Goal: Task Accomplishment & Management: Use online tool/utility

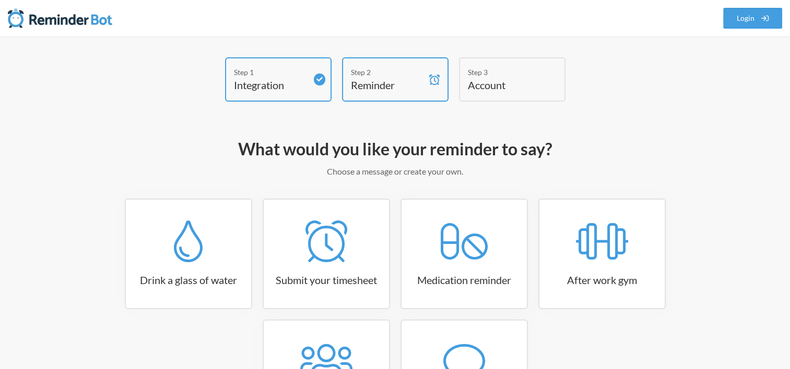
scroll to position [117, 0]
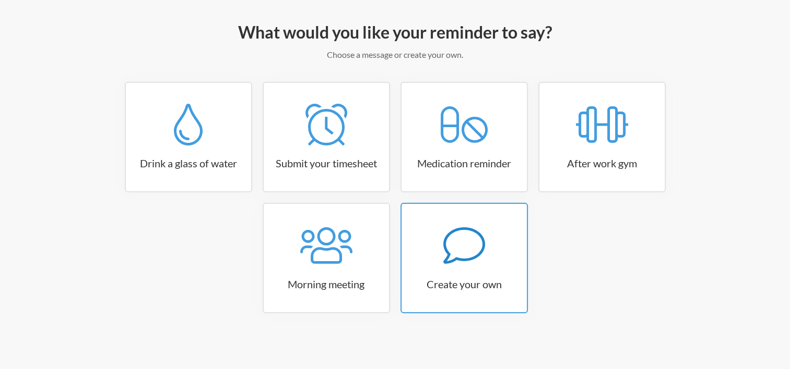
drag, startPoint x: 441, startPoint y: 242, endPoint x: 442, endPoint y: 252, distance: 9.4
click at [442, 252] on div at bounding box center [463, 246] width 125 height 42
select select "11:30:00"
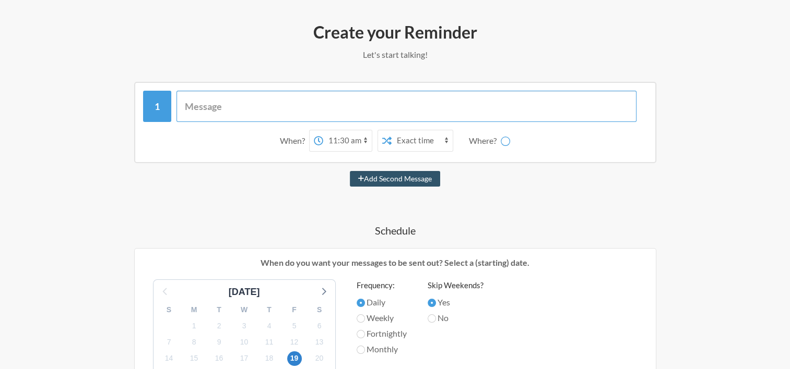
click at [261, 110] on input "text" at bounding box center [406, 106] width 460 height 31
type input "Da"
select select "D09G38XD2BE"
type input "Daily Standup"
click at [307, 138] on select "12:00 am 12:15 am 12:30 am 12:45 am 1:00 am 1:15 am 1:30 am 1:45 am 2:00 am 2:1…" at bounding box center [306, 140] width 49 height 21
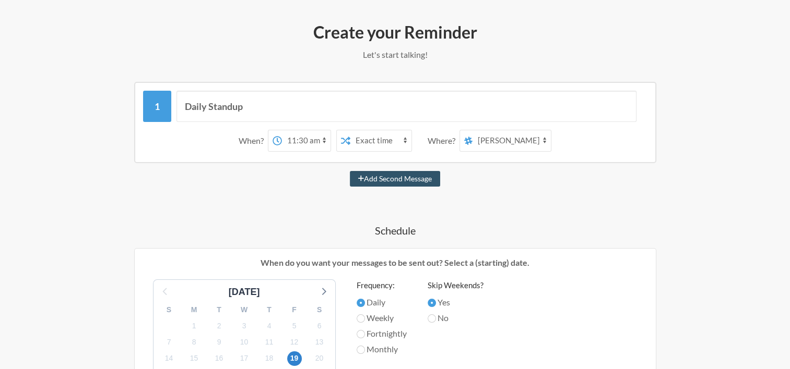
select select "11:00:00"
click at [282, 130] on select "12:00 am 12:15 am 12:30 am 12:45 am 1:00 am 1:15 am 1:30 am 1:45 am 2:00 am 2:1…" at bounding box center [306, 140] width 49 height 21
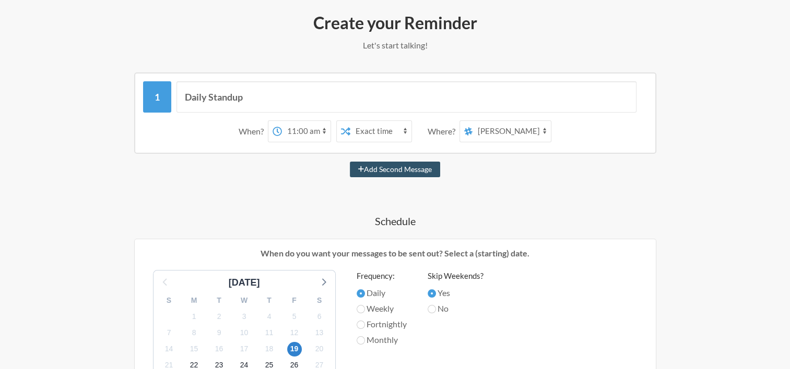
scroll to position [125, 0]
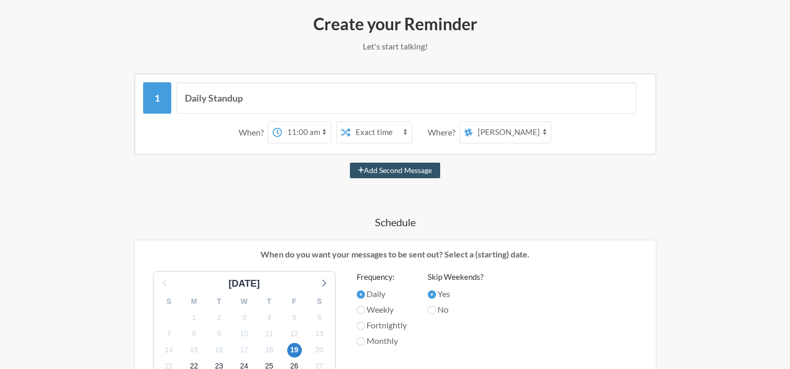
click at [544, 133] on select "general [PERSON_NAME] [PERSON_NAME] [PERSON_NAME] [PERSON_NAME] A [PERSON_NAME]" at bounding box center [511, 132] width 78 height 21
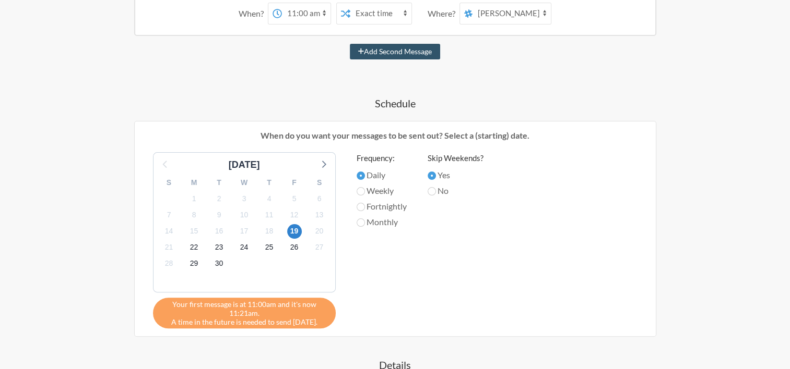
scroll to position [245, 0]
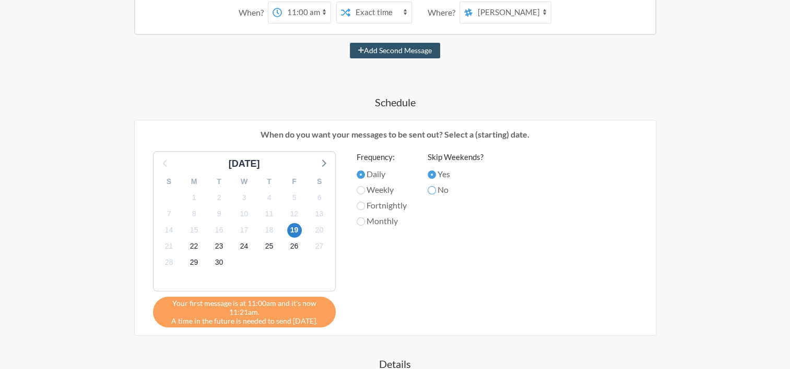
click at [430, 188] on input "No" at bounding box center [431, 190] width 8 height 8
radio input "true"
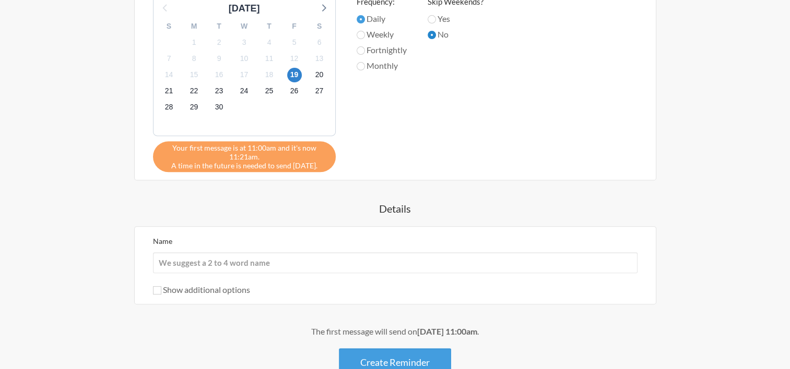
scroll to position [470, 0]
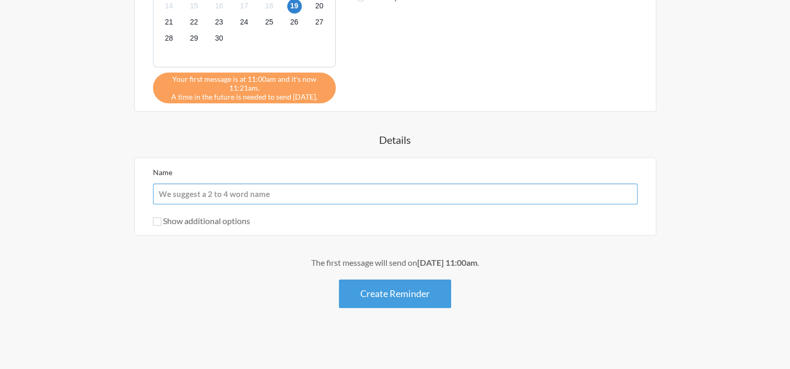
click at [189, 194] on input "Name" at bounding box center [395, 194] width 484 height 21
type input "[PERSON_NAME]"
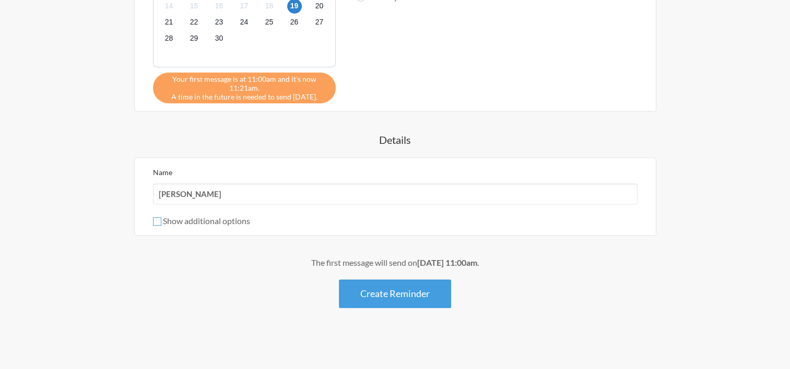
click at [158, 218] on input "Show additional options" at bounding box center [157, 222] width 8 height 8
checkbox input "true"
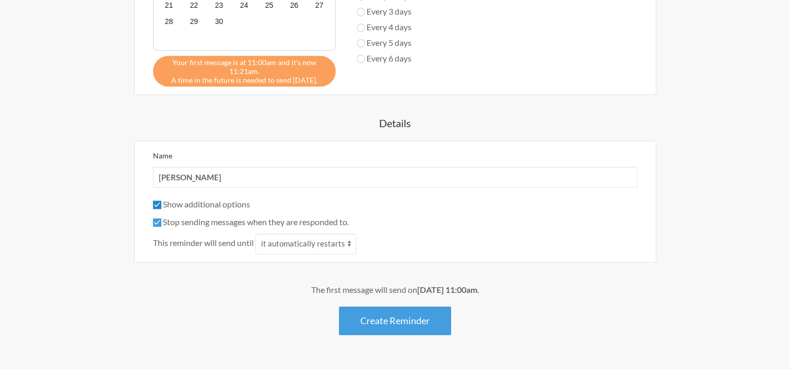
scroll to position [513, 0]
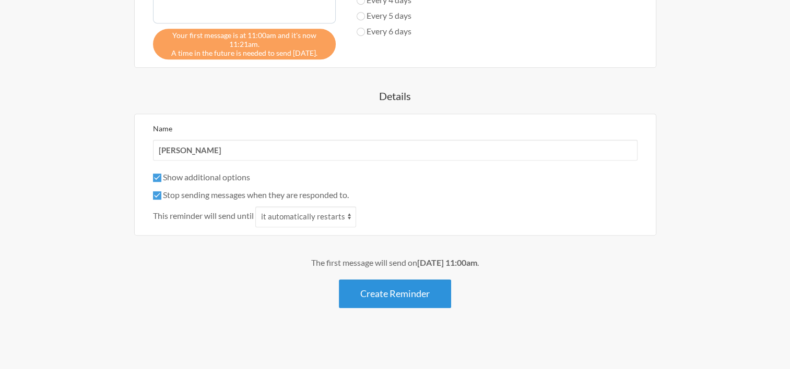
click at [354, 293] on button "Create Reminder" at bounding box center [395, 294] width 112 height 29
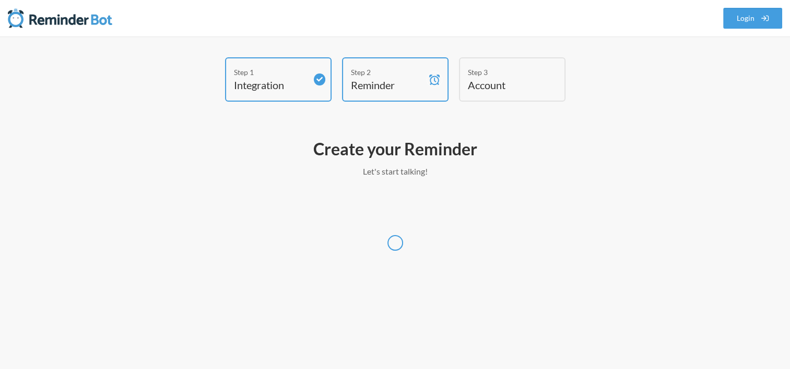
scroll to position [0, 0]
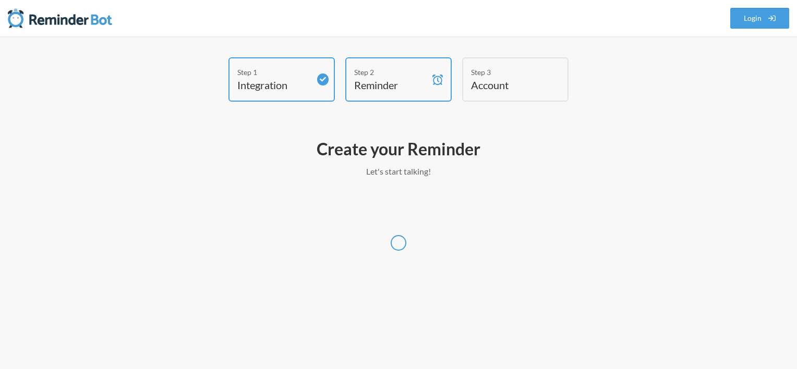
select select "America/[GEOGRAPHIC_DATA]"
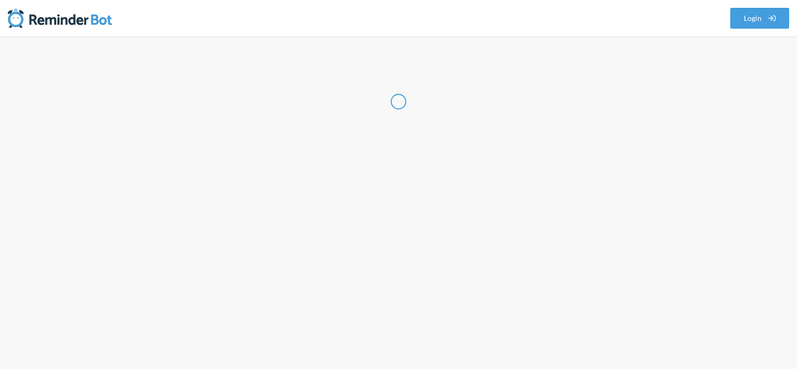
select select "US"
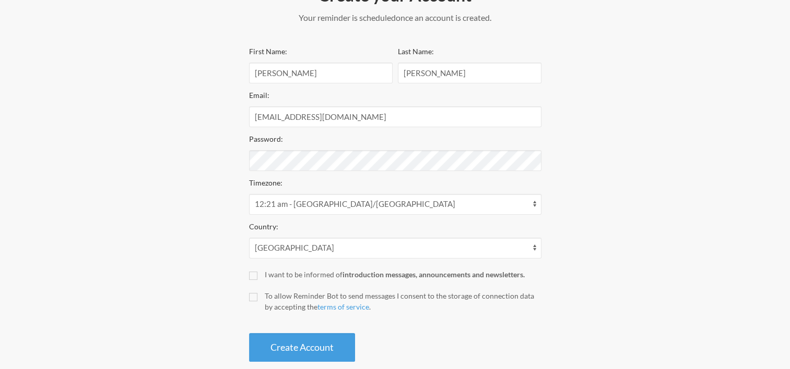
scroll to position [172, 0]
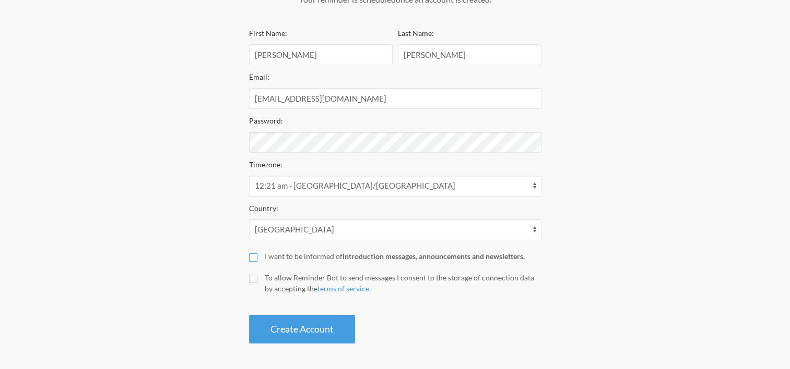
click at [254, 259] on input "I want to be informed of introduction messages, announcements and newsletters." at bounding box center [253, 258] width 8 height 8
checkbox input "true"
click at [255, 281] on input "To allow Reminder Bot to send messages I consent to the storage of connection d…" at bounding box center [253, 279] width 8 height 8
checkbox input "true"
click at [267, 325] on button "Create Account" at bounding box center [302, 329] width 106 height 29
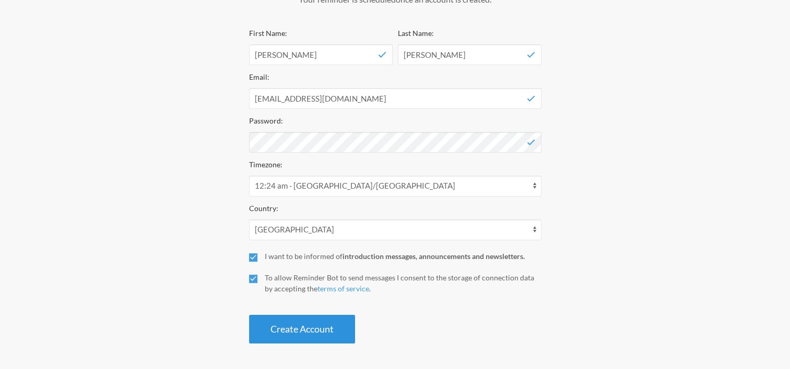
click at [320, 318] on button "Create Account" at bounding box center [302, 329] width 106 height 29
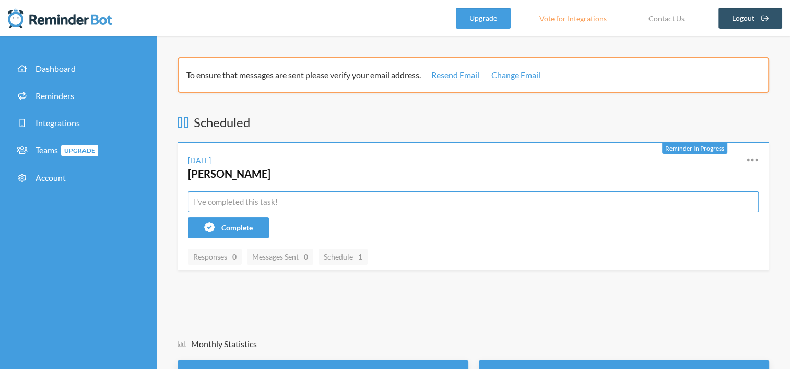
click at [225, 197] on input "text" at bounding box center [473, 202] width 570 height 21
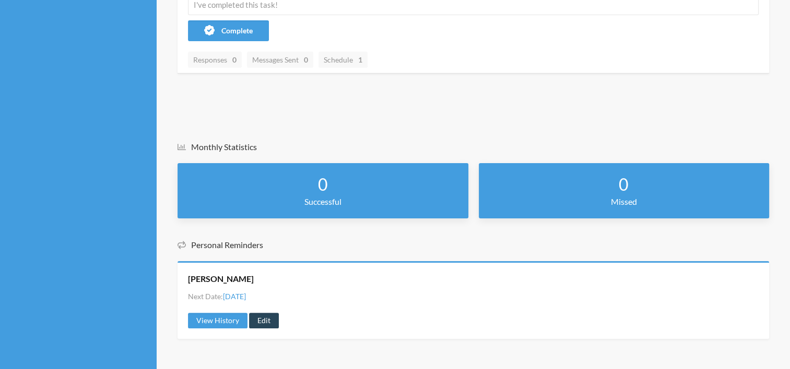
click at [258, 324] on link "Edit" at bounding box center [264, 321] width 30 height 16
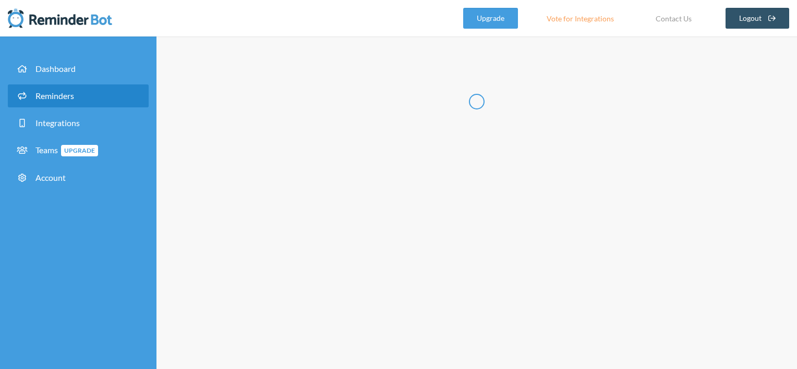
radio input "false"
radio input "true"
type input "[PERSON_NAME]"
checkbox input "true"
select select "11:00:00"
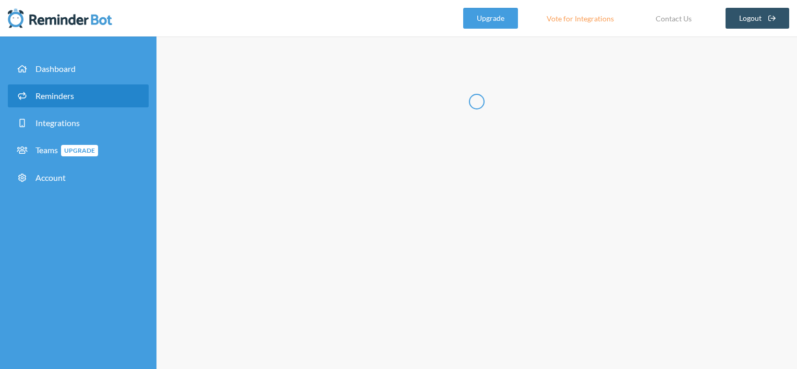
select select "12:30:00"
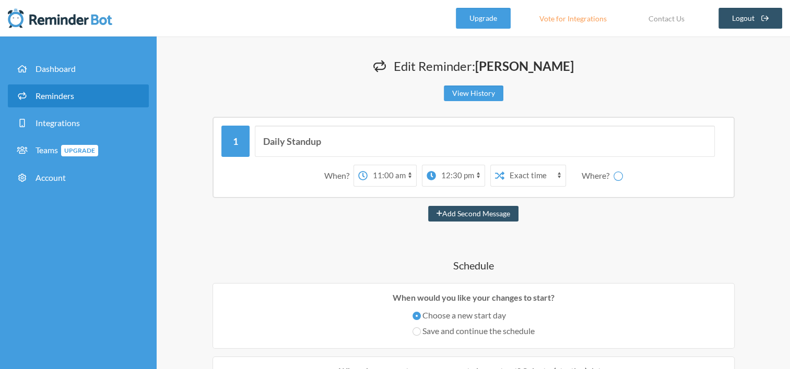
select select "D09G38XD2BE"
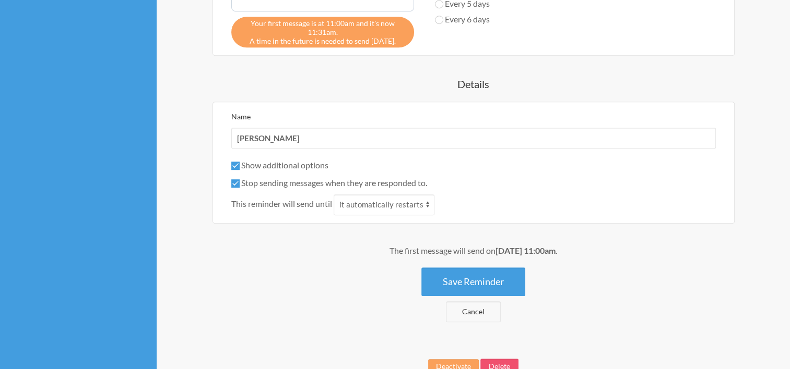
scroll to position [578, 0]
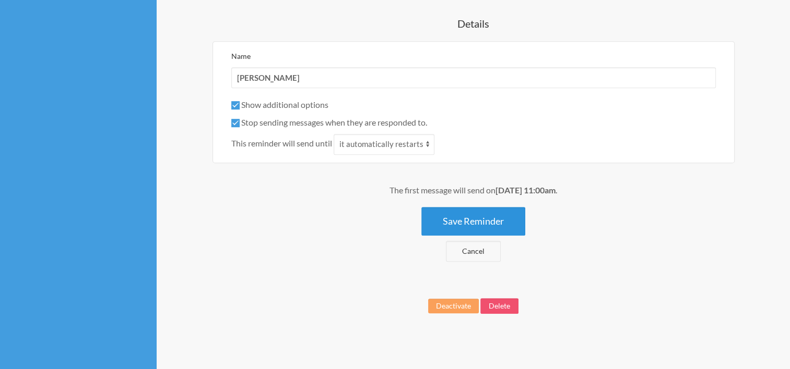
click at [462, 219] on button "Save Reminder" at bounding box center [473, 221] width 104 height 29
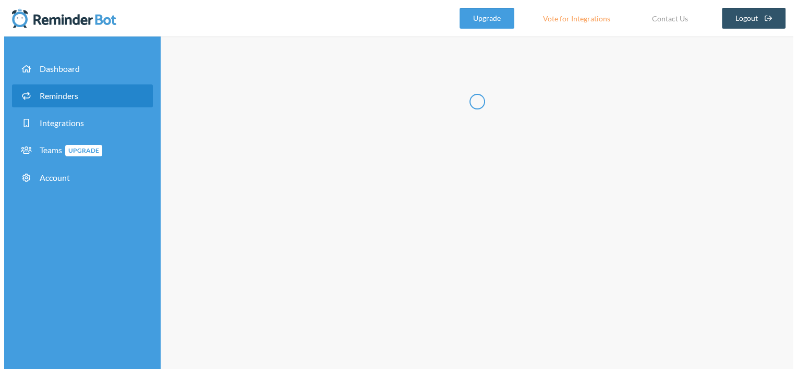
scroll to position [0, 0]
